Goal: Transaction & Acquisition: Subscribe to service/newsletter

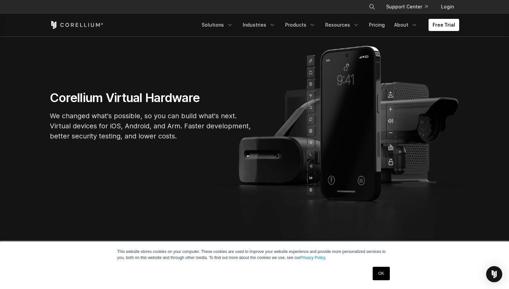
scroll to position [62, 0]
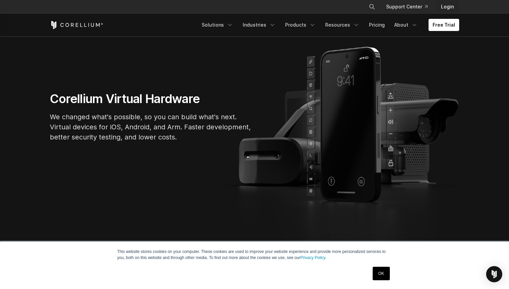
click at [447, 11] on link "Login" at bounding box center [448, 7] width 24 height 12
click at [442, 24] on link "Free Trial" at bounding box center [444, 25] width 31 height 12
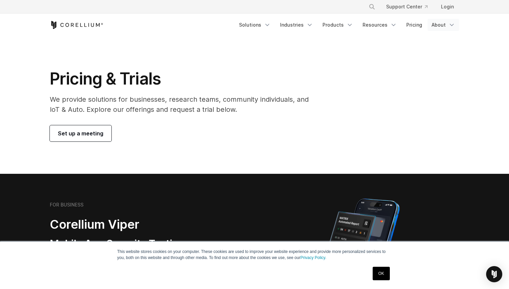
click at [440, 28] on link "About" at bounding box center [444, 25] width 32 height 12
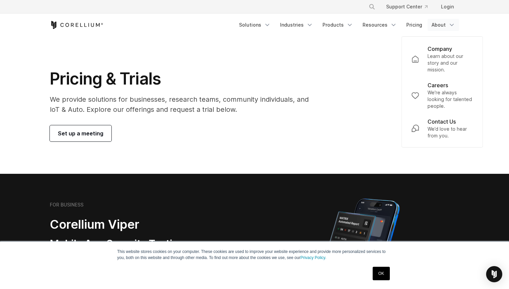
click at [336, 94] on div "Pricing & Trials We provide solutions for businesses, research teams, community…" at bounding box center [254, 105] width 423 height 73
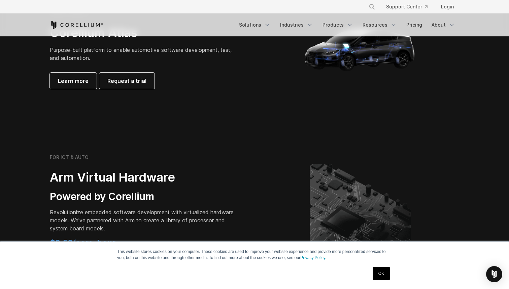
scroll to position [607, 0]
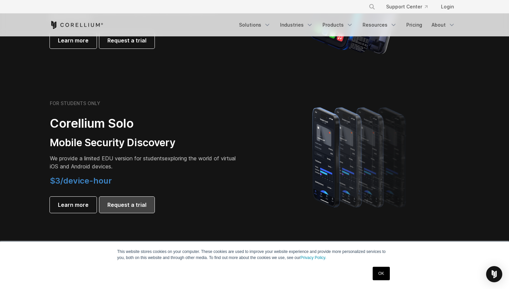
scroll to position [396, 0]
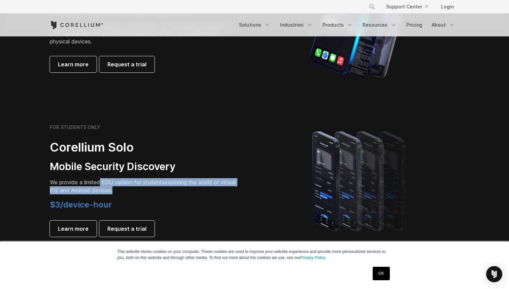
drag, startPoint x: 101, startPoint y: 180, endPoint x: 201, endPoint y: 194, distance: 101.1
click at [201, 194] on p "We provide a limited EDU version for students exploring the world of virtual iO…" at bounding box center [144, 186] width 189 height 16
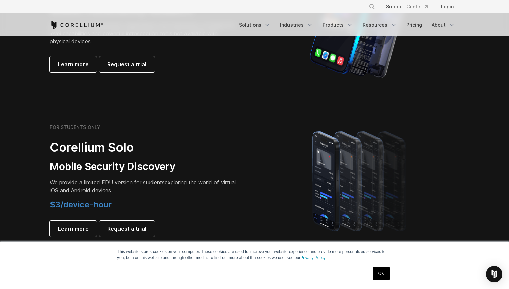
click at [200, 200] on h4 "$3/device-hour" at bounding box center [144, 205] width 189 height 10
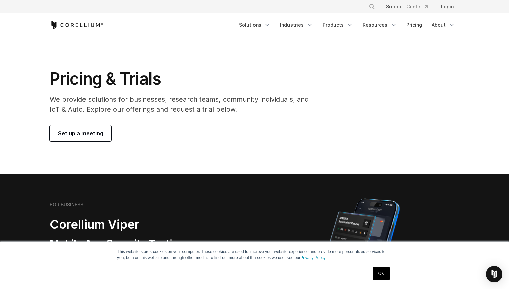
scroll to position [0, 0]
